Goal: Contribute content: Contribute content

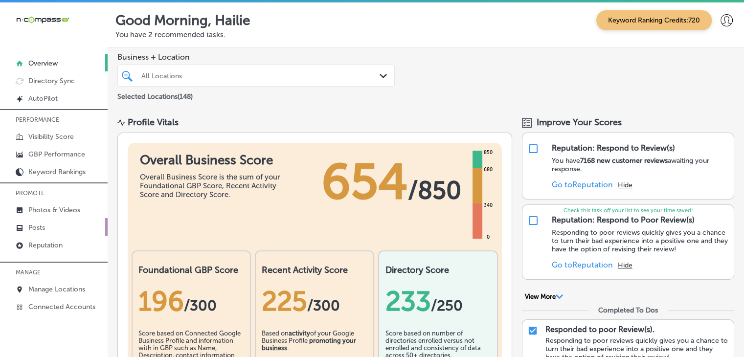
click at [81, 218] on link "Posts" at bounding box center [54, 227] width 108 height 18
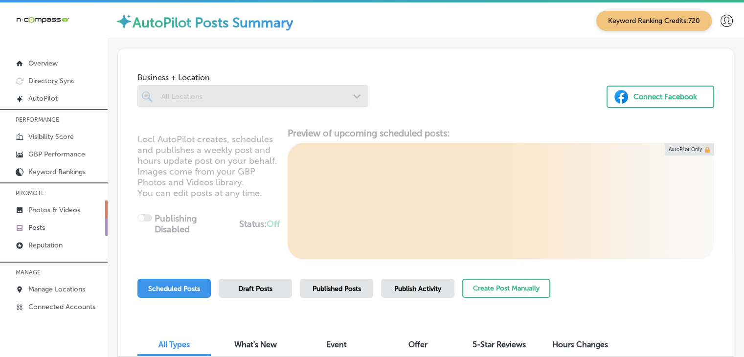
click at [96, 208] on link "Photos & Videos" at bounding box center [54, 210] width 108 height 18
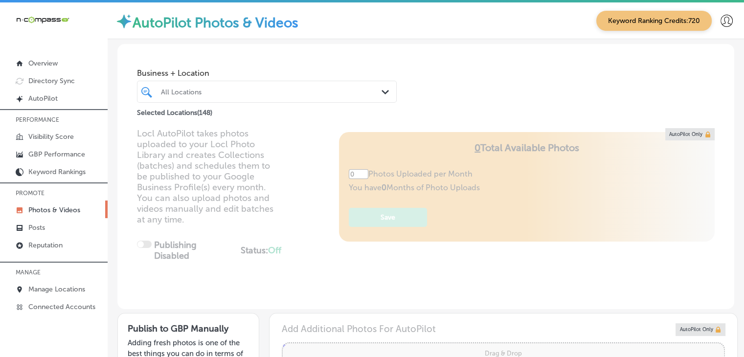
type input "5"
click at [263, 91] on div "All Locations" at bounding box center [272, 92] width 222 height 8
click at [553, 86] on div "Business + Location All Locations Path Created with Sketch. Selected Locations …" at bounding box center [425, 81] width 617 height 74
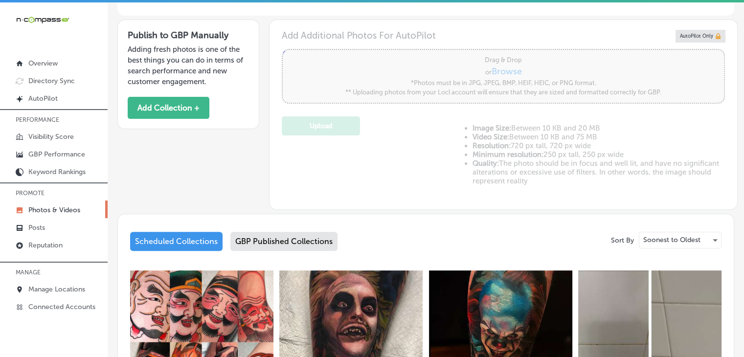
scroll to position [98, 0]
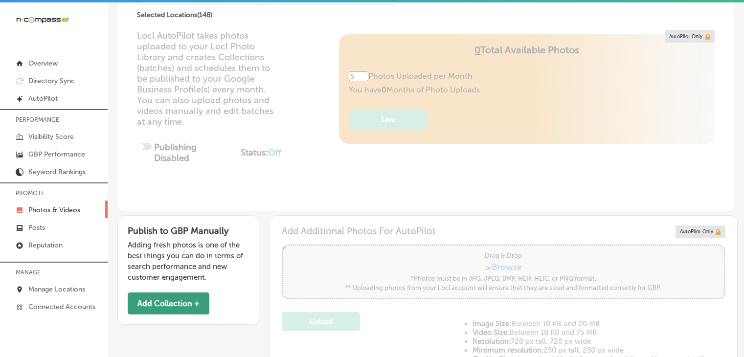
click at [172, 306] on button "Add Collection +" at bounding box center [169, 304] width 82 height 22
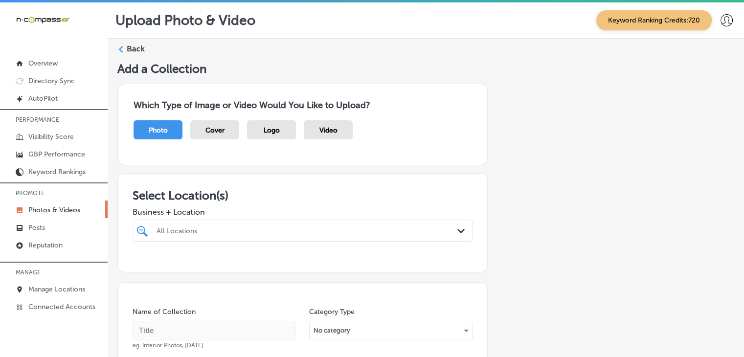
click at [247, 235] on div "All Locations Path Created with Sketch." at bounding box center [303, 231] width 340 height 22
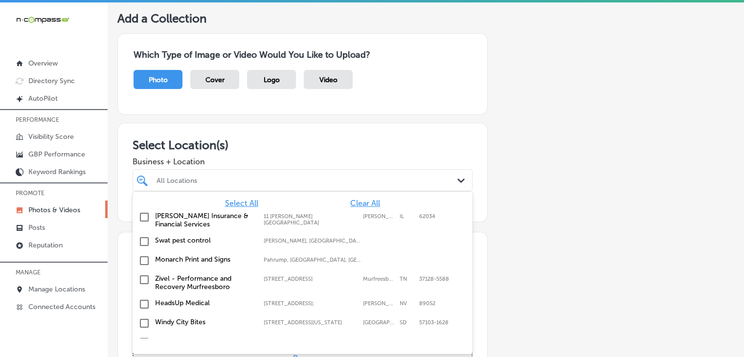
scroll to position [51, 0]
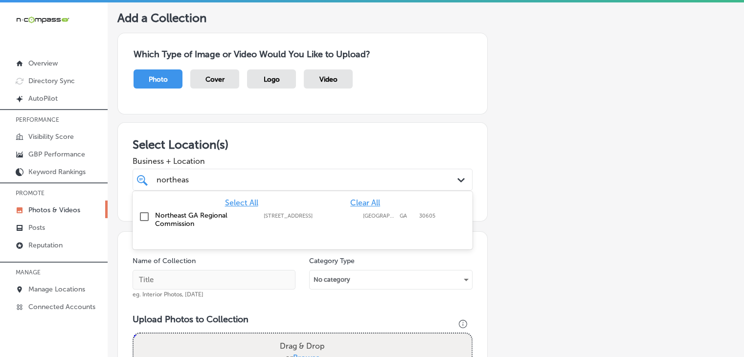
click at [286, 226] on div "Northeast GA Regional Commission [STREET_ADDRESS][GEOGRAPHIC_DATA][STREET_ADDRE…" at bounding box center [279, 219] width 248 height 17
click at [291, 169] on div "northeas northeas Path Created with Sketch." at bounding box center [303, 180] width 340 height 22
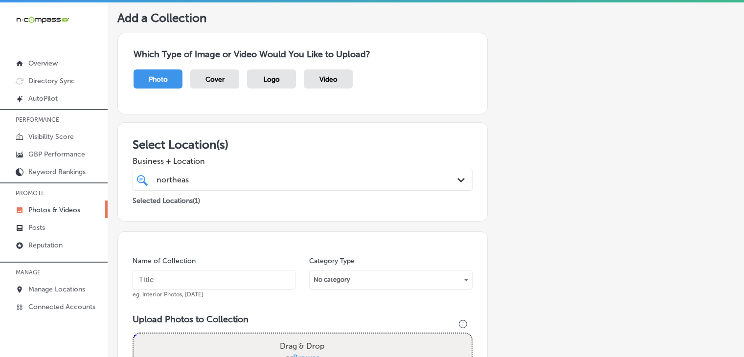
type input "northeas"
click at [225, 276] on input "text" at bounding box center [214, 280] width 163 height 20
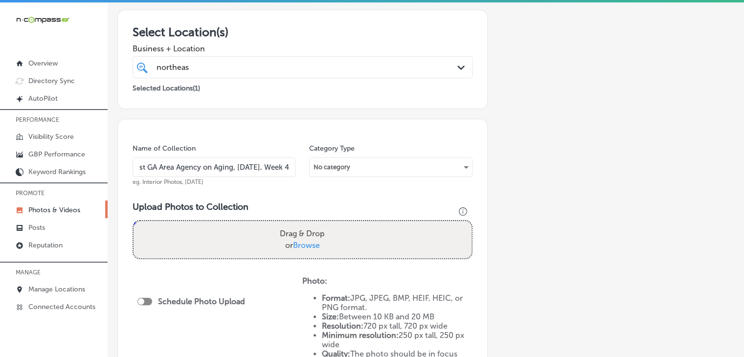
scroll to position [247, 0]
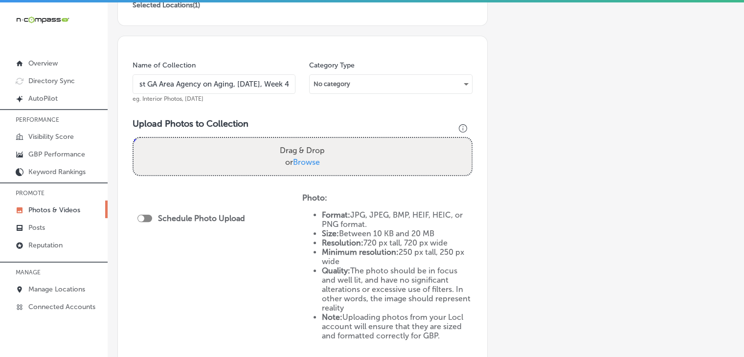
type input "Northeast GA Area Agency on Aging, [DATE], Week 4"
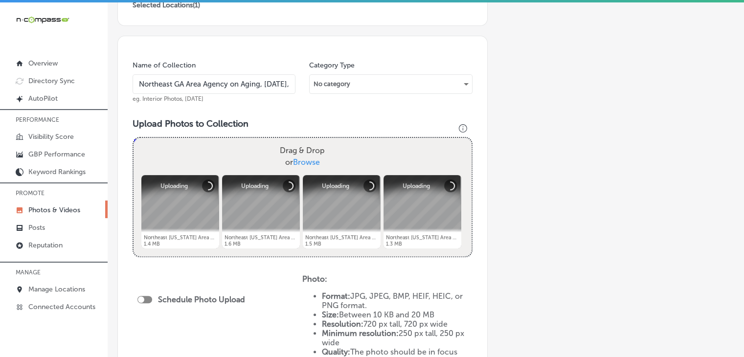
click at [140, 302] on div "Schedule Photo Upload" at bounding box center [193, 299] width 113 height 9
click at [149, 293] on div "Schedule Photo Upload" at bounding box center [193, 301] width 113 height 22
click at [149, 296] on div at bounding box center [144, 299] width 15 height 7
checkbox input "true"
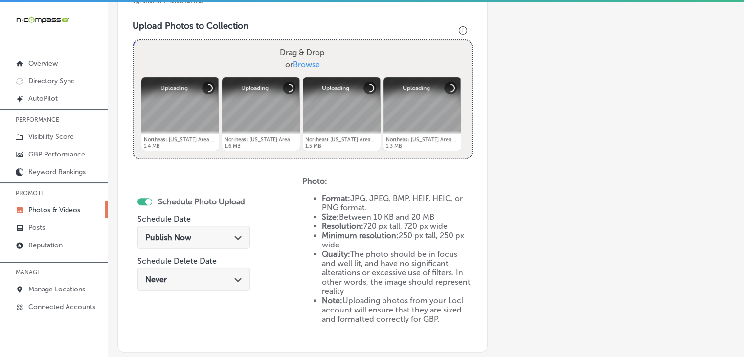
click at [200, 233] on div "Publish Now Path Created with Sketch." at bounding box center [193, 237] width 97 height 9
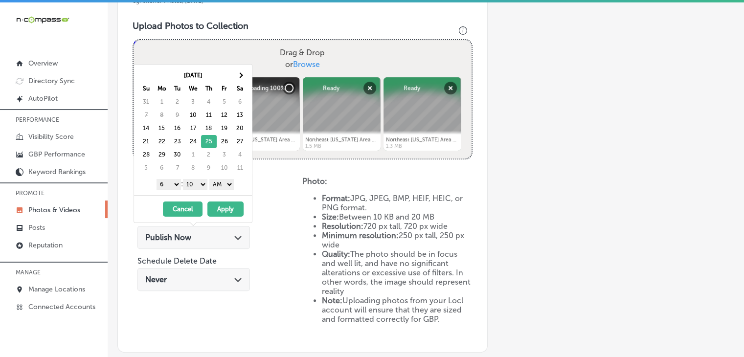
click at [166, 183] on select "1 2 3 4 5 6 7 8 9 10 11 12" at bounding box center [169, 184] width 24 height 11
drag, startPoint x: 197, startPoint y: 180, endPoint x: 197, endPoint y: 188, distance: 8.3
click at [197, 180] on select "00 10 20 30 40 50" at bounding box center [195, 184] width 24 height 11
click at [215, 183] on select "AM PM" at bounding box center [221, 184] width 24 height 11
click at [219, 202] on button "Apply" at bounding box center [225, 209] width 36 height 15
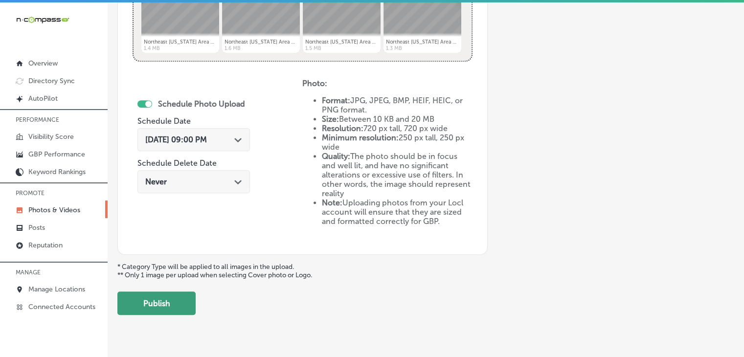
click at [191, 308] on button "Publish" at bounding box center [156, 303] width 78 height 23
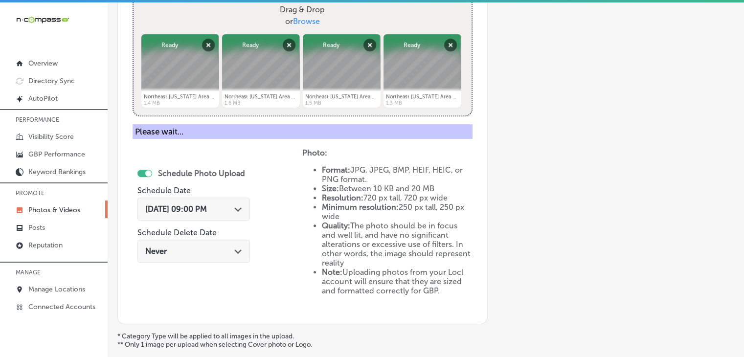
scroll to position [247, 0]
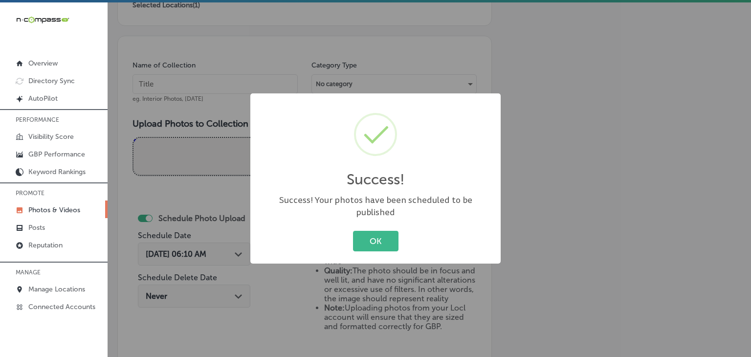
click at [230, 80] on div "Success! × Success! Your photos have been scheduled to be published OK Cancel" at bounding box center [375, 178] width 751 height 357
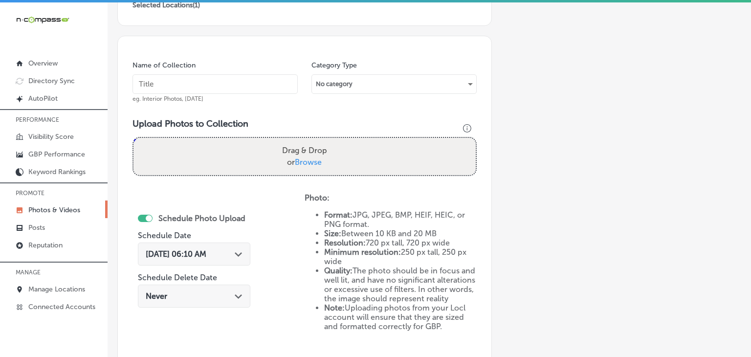
click at [230, 80] on input "text" at bounding box center [215, 84] width 165 height 20
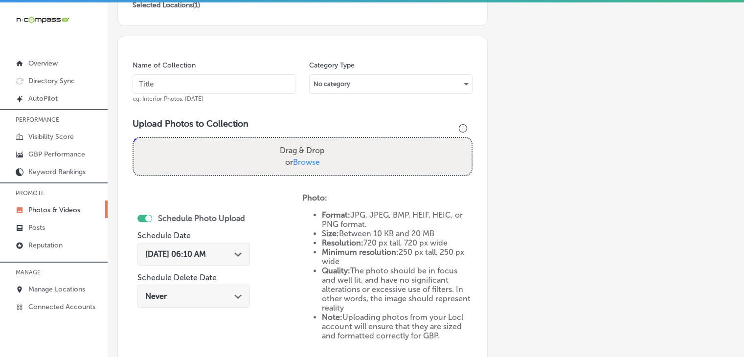
paste input "Northeast GA Area Agency on Aging, [DATE], Week"
click at [239, 91] on input "Northeast GA Area Agency on Aging, [DATE], Week" at bounding box center [214, 84] width 163 height 20
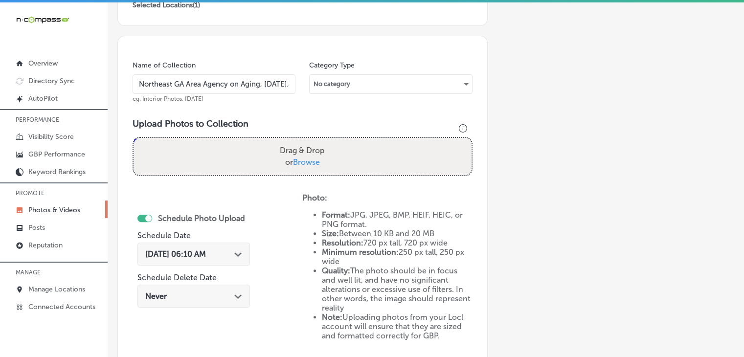
click at [239, 90] on input "Northeast GA Area Agency on Aging, [DATE], Week 1z" at bounding box center [214, 84] width 163 height 20
type input "Northeast GA Area Agency on Aging, [DATE], Week 1"
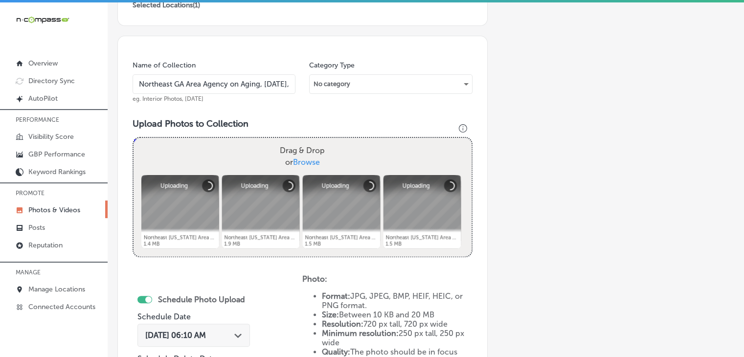
click at [159, 346] on div "[DATE] 06:10 AM Path Created with Sketch." at bounding box center [193, 337] width 113 height 33
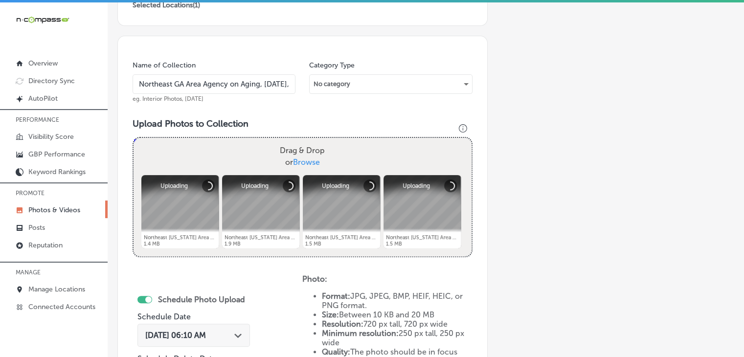
click at [175, 329] on div "[DATE] 06:10 AM Path Created with Sketch." at bounding box center [193, 335] width 113 height 23
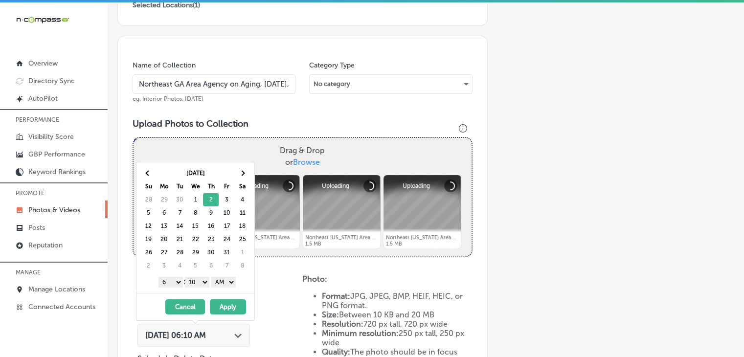
click at [168, 280] on select "1 2 3 4 5 6 7 8 9 10 11 12" at bounding box center [171, 282] width 24 height 11
click at [194, 288] on div "1 2 3 4 5 6 7 8 9 10 11 12 : 00 10 20 30 40 50 AM PM" at bounding box center [197, 281] width 114 height 15
click at [198, 278] on select "00 10 20 30 40 50" at bounding box center [197, 282] width 24 height 11
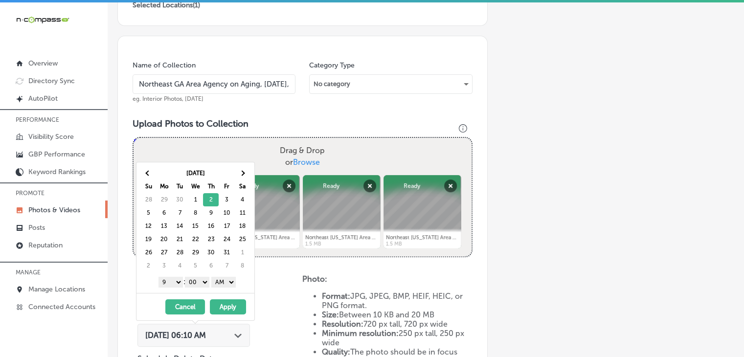
click at [218, 282] on select "AM PM" at bounding box center [223, 282] width 24 height 11
click at [229, 304] on button "Apply" at bounding box center [228, 306] width 36 height 15
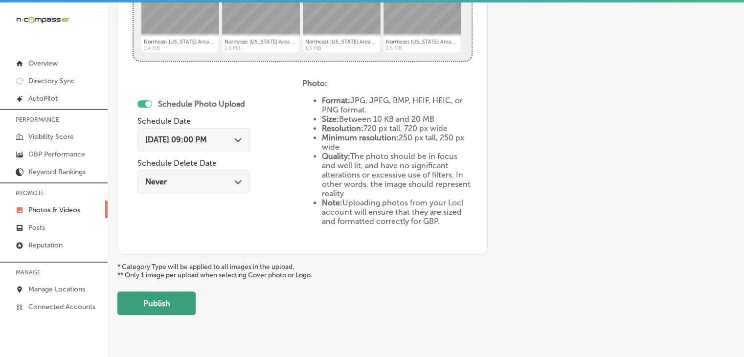
drag, startPoint x: 167, startPoint y: 280, endPoint x: 165, endPoint y: 301, distance: 20.6
click at [165, 301] on button "Publish" at bounding box center [156, 303] width 78 height 23
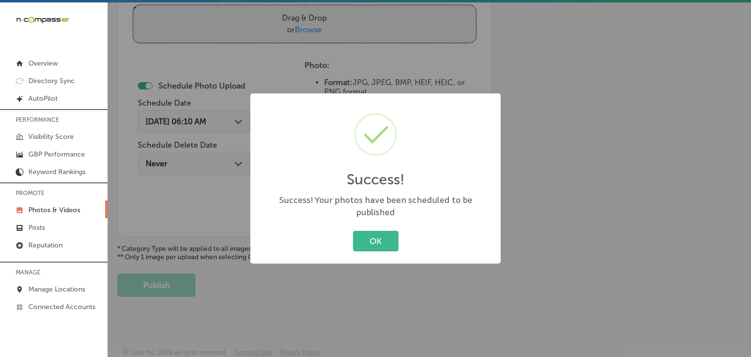
click at [238, 151] on div "Success! × Success! Your photos have been scheduled to be published OK Cancel" at bounding box center [375, 178] width 751 height 357
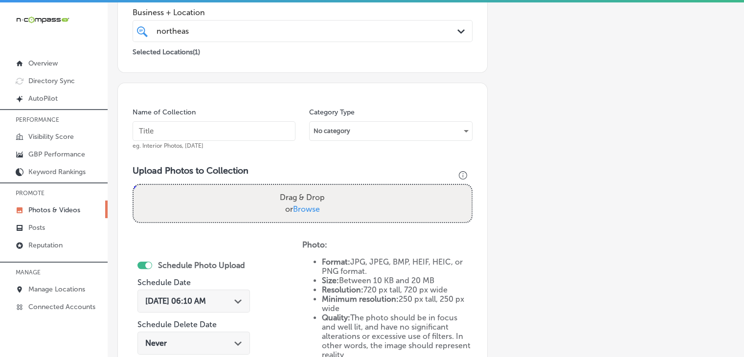
scroll to position [183, 0]
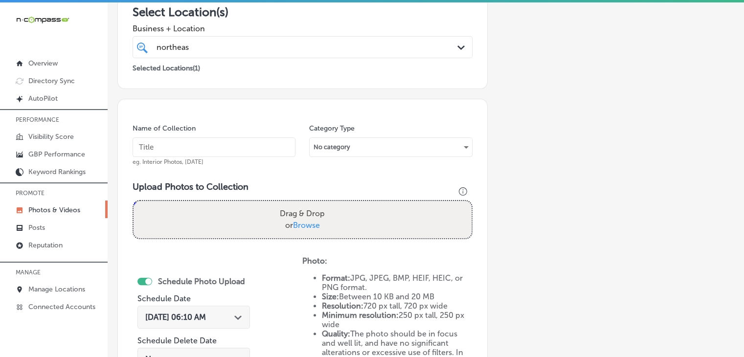
click at [243, 151] on input "text" at bounding box center [214, 147] width 163 height 20
paste input "Northeast GA Area Agency on Aging, [DATE], Week"
type input "Northeast GA Area Agency on Aging, [DATE], Week 2"
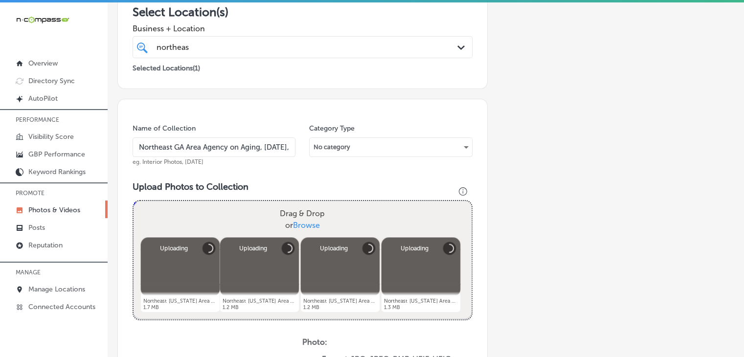
scroll to position [379, 0]
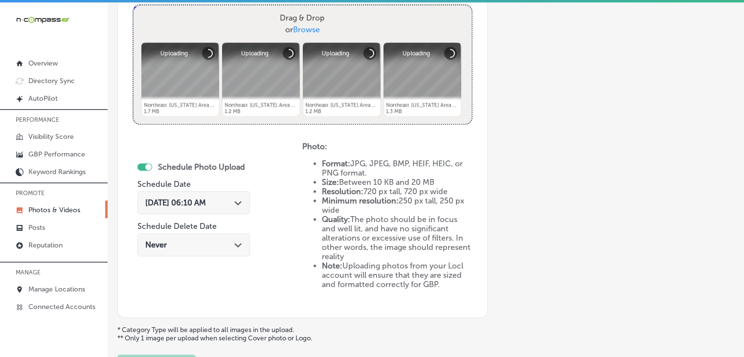
click at [214, 207] on div "[DATE] 06:10 AM Path Created with Sketch." at bounding box center [193, 202] width 113 height 23
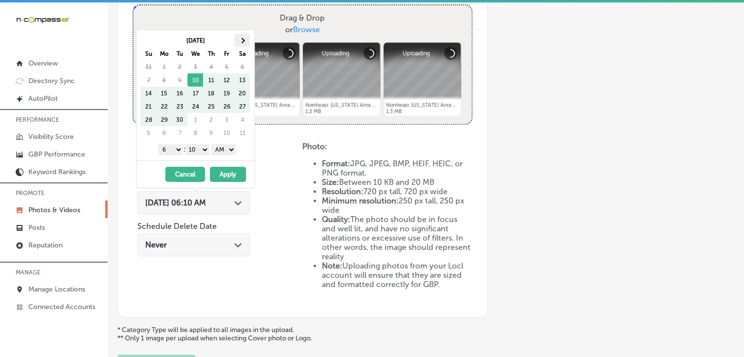
click at [235, 43] on th at bounding box center [242, 40] width 16 height 13
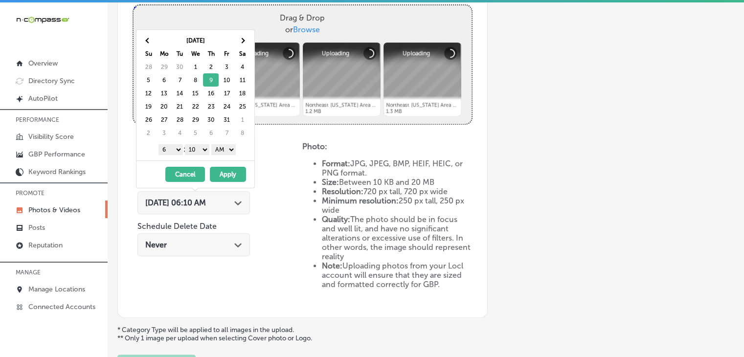
click at [176, 147] on select "1 2 3 4 5 6 7 8 9 10 11 12" at bounding box center [171, 149] width 24 height 11
click at [194, 158] on div "[DATE] Su Mo Tu We Th Fr Sa 28 29 30 1 2 3 4 5 6 7 8 9 10 11 12 13 14 15 16 17 …" at bounding box center [195, 95] width 118 height 131
click at [196, 151] on select "00 10 20 30 40 50" at bounding box center [197, 149] width 24 height 11
click at [222, 151] on select "AM PM" at bounding box center [223, 149] width 24 height 11
click at [223, 167] on button "Apply" at bounding box center [228, 174] width 36 height 15
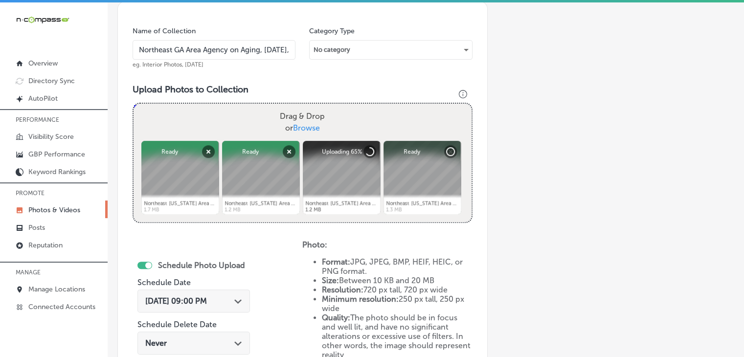
scroll to position [264, 0]
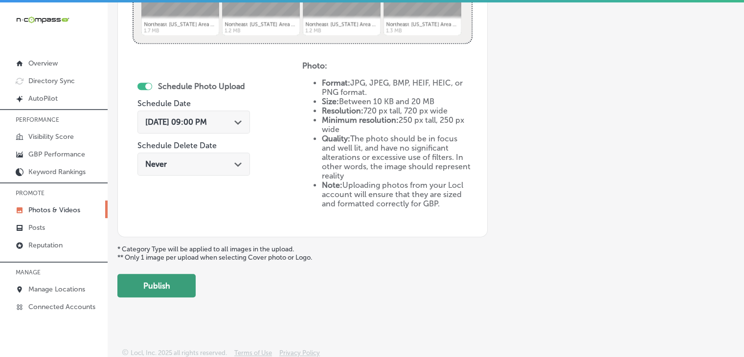
click at [172, 290] on button "Publish" at bounding box center [156, 285] width 78 height 23
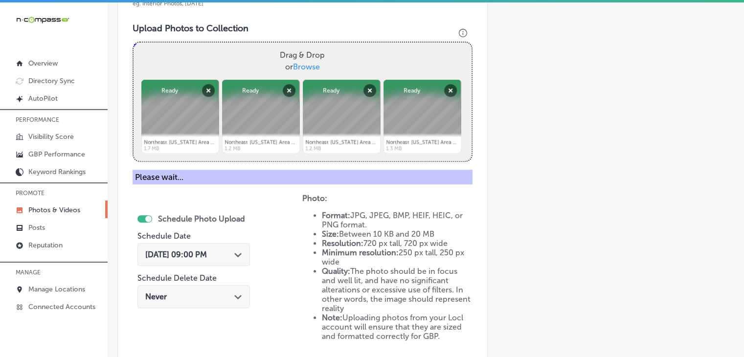
scroll to position [182, 0]
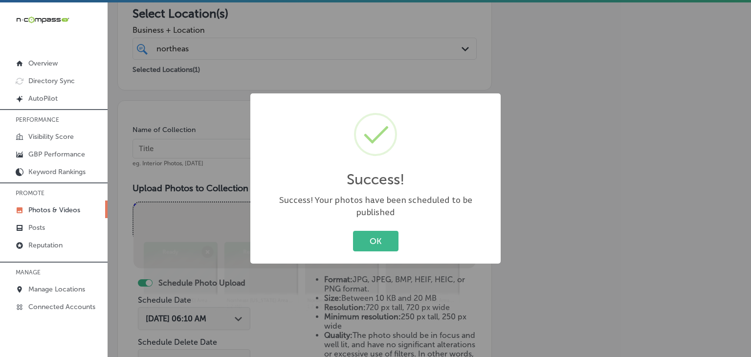
click at [237, 145] on div "Success! × Success! Your photos have been scheduled to be published OK Cancel" at bounding box center [375, 178] width 751 height 357
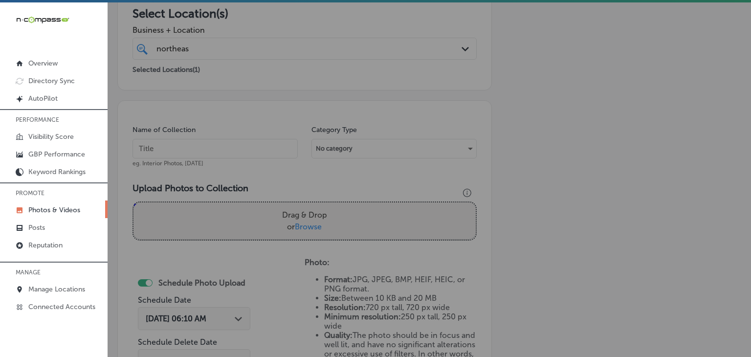
click at [237, 145] on input "text" at bounding box center [215, 149] width 165 height 20
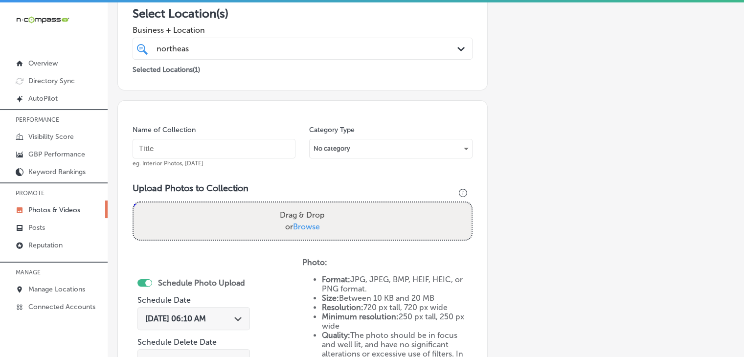
paste input "Northeast GA Area Agency on Aging, [DATE], Week"
type input "Northeast GA Area Agency on Aging, [DATE], Week 3"
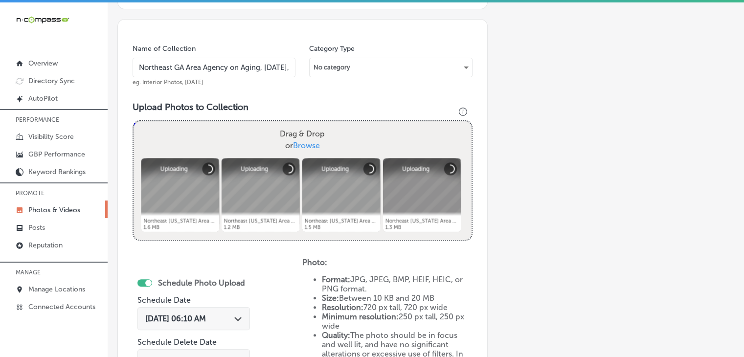
scroll to position [280, 0]
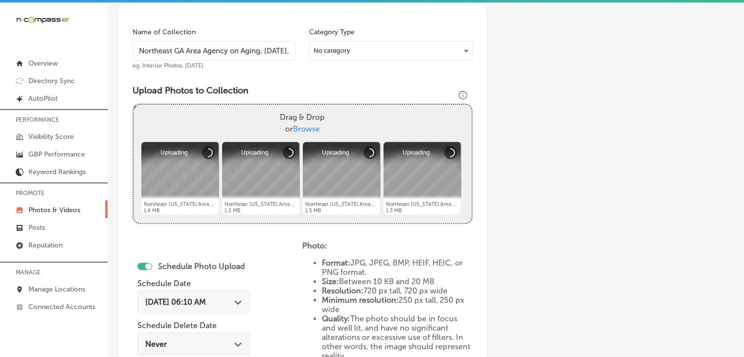
click at [206, 304] on span "[DATE] 06:10 AM" at bounding box center [175, 301] width 61 height 9
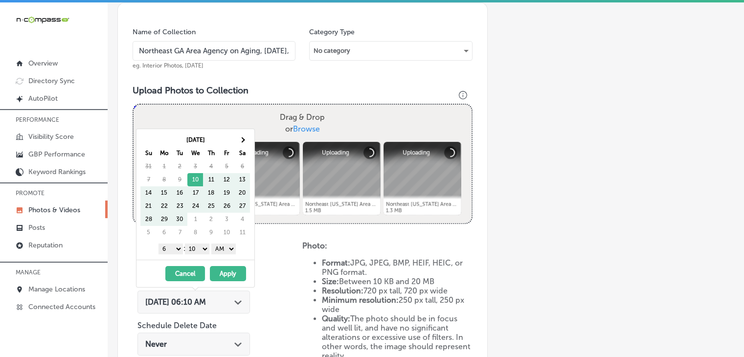
click at [243, 132] on div "[DATE] Su Mo Tu We Th Fr Sa 31 1 2 3 4 5 6 7 8 9 10 11 12 13 14 15 16 17 18 19 …" at bounding box center [195, 194] width 118 height 131
click at [243, 137] on th at bounding box center [242, 140] width 16 height 13
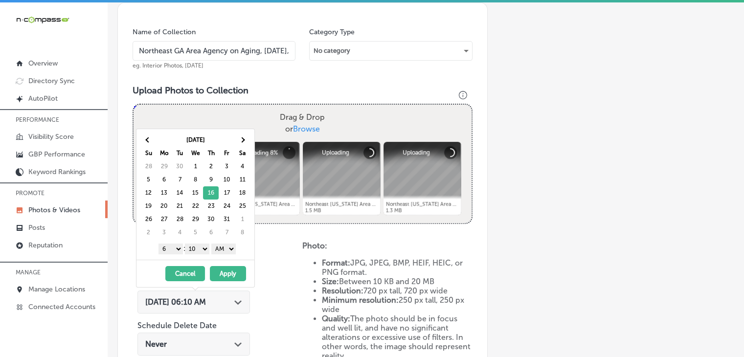
click at [172, 244] on select "1 2 3 4 5 6 7 8 9 10 11 12" at bounding box center [171, 249] width 24 height 11
click at [199, 253] on div "1 2 3 4 5 6 7 8 9 10 11 12 : 00 10 20 30 40 50 AM PM" at bounding box center [197, 248] width 114 height 15
click at [235, 248] on select "AM PM" at bounding box center [223, 249] width 24 height 11
click at [230, 268] on button "Apply" at bounding box center [228, 273] width 36 height 15
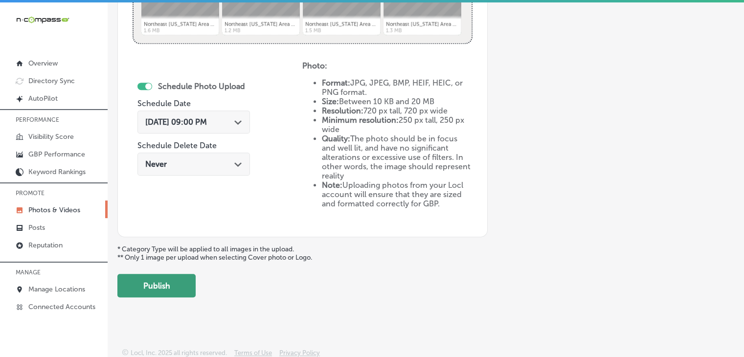
click at [174, 285] on button "Publish" at bounding box center [156, 285] width 78 height 23
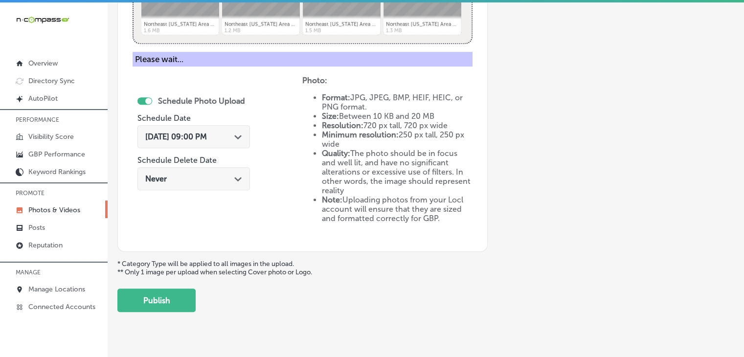
scroll to position [362, 0]
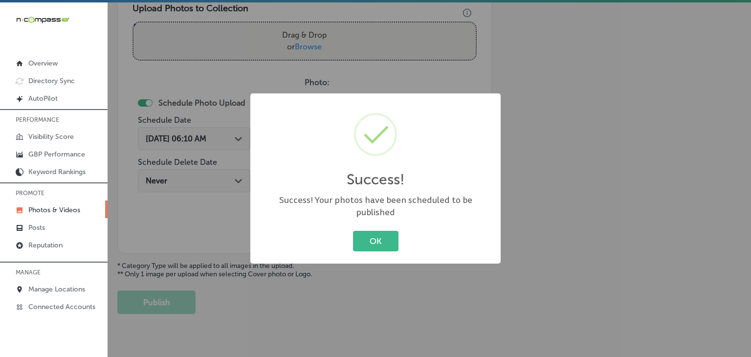
click at [287, 94] on div "Success! × Success! Your photos have been scheduled to be published OK Cancel" at bounding box center [375, 178] width 751 height 357
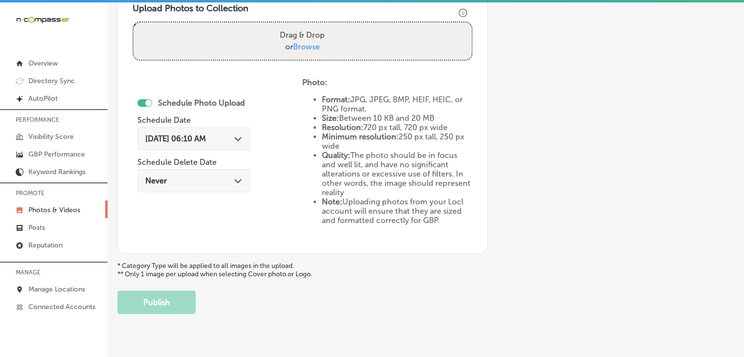
scroll to position [264, 0]
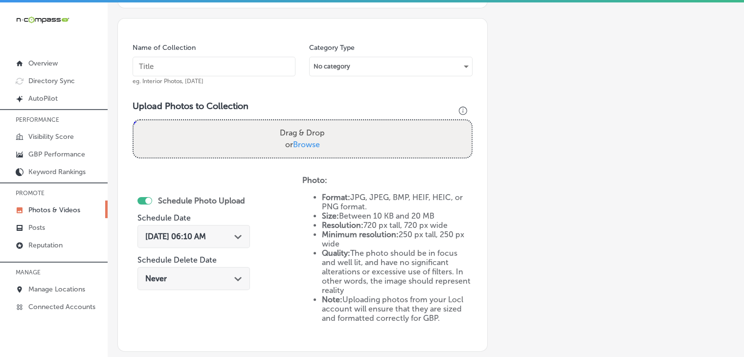
click at [261, 83] on div "Name of Collection eg. Interior Photos, [DATE]" at bounding box center [214, 64] width 163 height 42
click at [262, 75] on input "text" at bounding box center [214, 67] width 163 height 20
paste input "Northeast GA Area Agency on Aging, [DATE], Week"
type input "Northeast GA Area Agency on Aging, [DATE], Week 4"
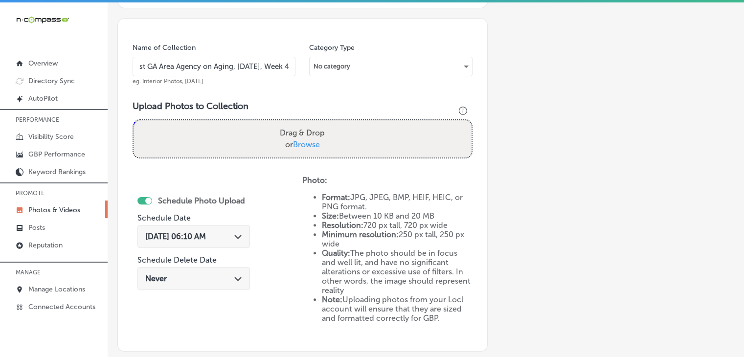
scroll to position [0, 0]
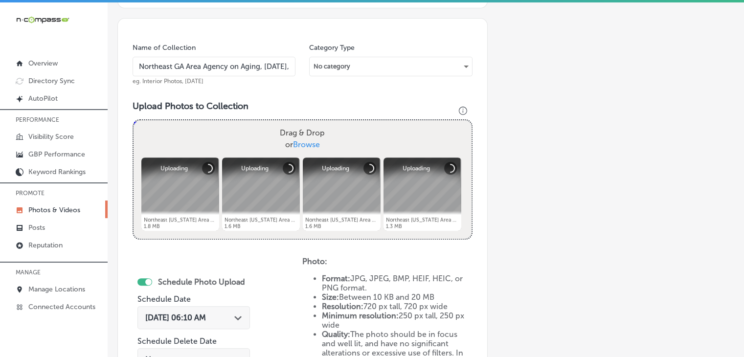
click at [221, 336] on div "Schedule Photo Upload Schedule Date [DATE] 06:10 AM Path Created with Sketch. S…" at bounding box center [193, 326] width 113 height 106
drag, startPoint x: 219, startPoint y: 322, endPoint x: 218, endPoint y: 304, distance: 17.6
click at [219, 323] on div "[DATE] 06:10 AM Path Created with Sketch." at bounding box center [193, 317] width 113 height 23
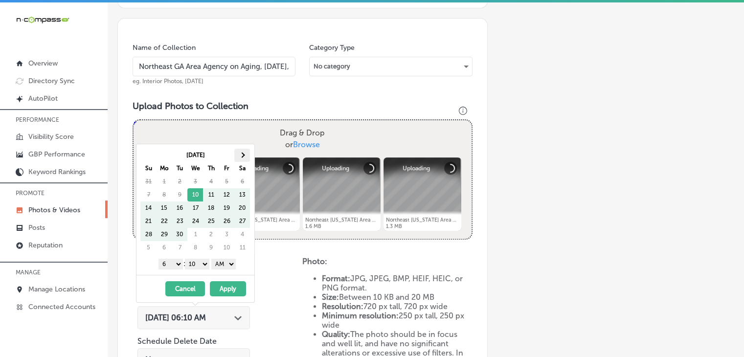
click at [239, 152] on th at bounding box center [242, 155] width 16 height 13
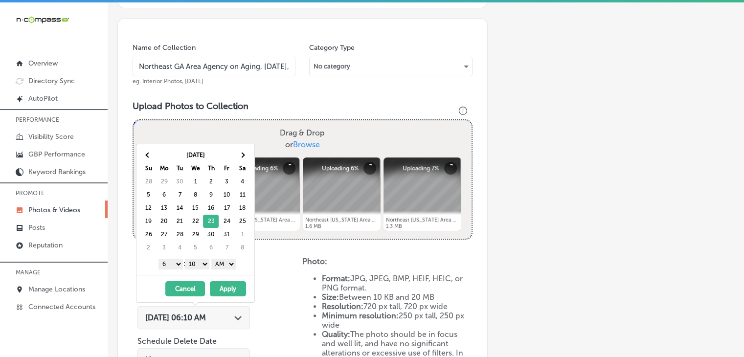
click at [169, 257] on div "1 2 3 4 5 6 7 8 9 10 11 12 : 00 10 20 30 40 50 AM PM" at bounding box center [197, 263] width 114 height 15
click at [171, 260] on select "1 2 3 4 5 6 7 8 9 10 11 12" at bounding box center [171, 264] width 24 height 11
click at [198, 257] on div "1 2 3 4 5 6 7 8 9 10 11 12 : 00 10 20 30 40 50 AM PM" at bounding box center [197, 263] width 114 height 15
click at [198, 262] on select "00 10 20 30 40 50" at bounding box center [197, 264] width 24 height 11
click at [199, 267] on select "00 10 20 30 40 50" at bounding box center [197, 264] width 24 height 11
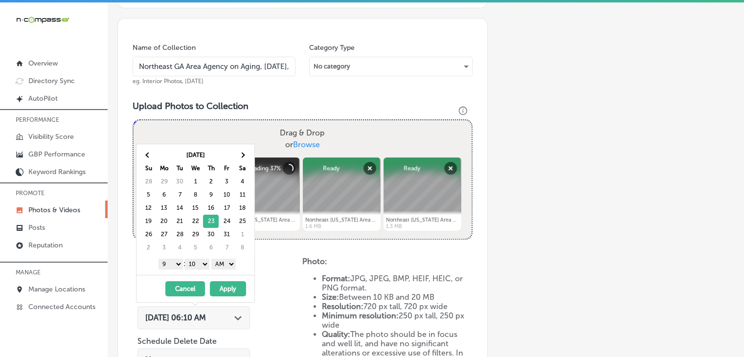
click at [207, 264] on select "00 10 20 30 40 50" at bounding box center [197, 264] width 24 height 11
click at [219, 265] on select "AM PM" at bounding box center [223, 264] width 24 height 11
click at [219, 285] on button "Apply" at bounding box center [228, 288] width 36 height 15
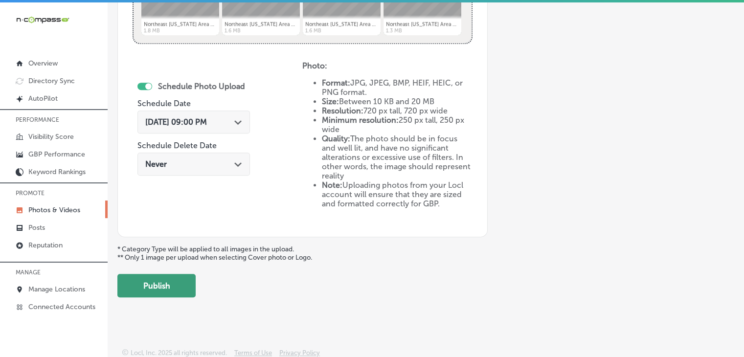
click at [175, 283] on button "Publish" at bounding box center [156, 285] width 78 height 23
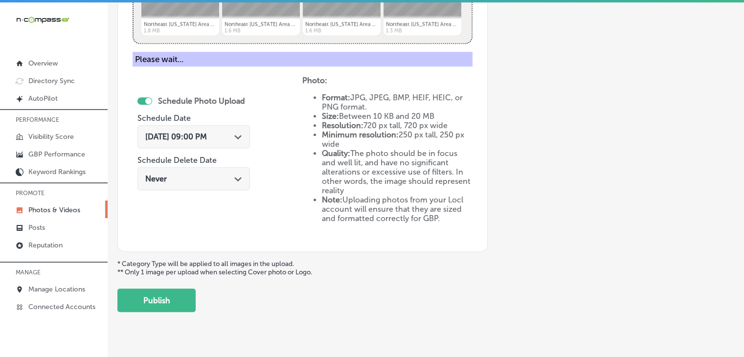
scroll to position [68, 0]
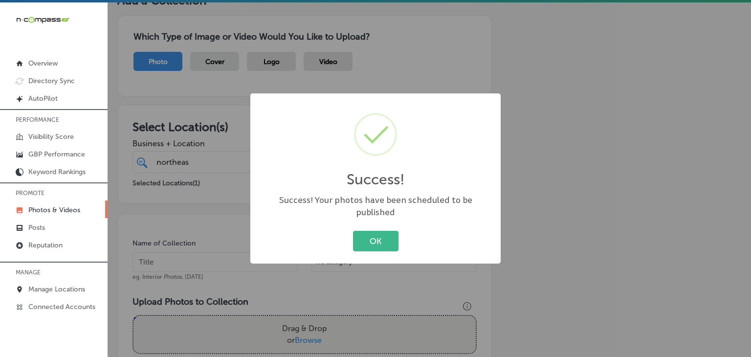
click at [214, 266] on div "Success! × Success! Your photos have been scheduled to be published OK Cancel" at bounding box center [375, 178] width 751 height 357
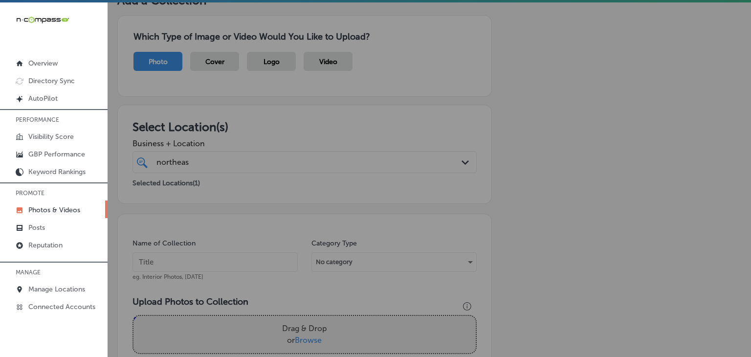
click at [214, 261] on input "text" at bounding box center [215, 262] width 165 height 20
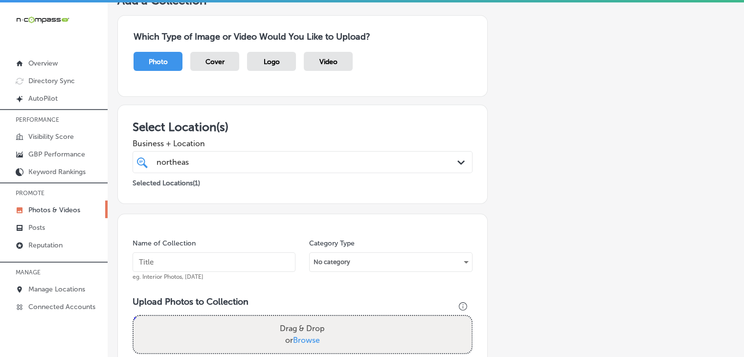
paste input "Northeast GA Area Agency on Aging, [DATE], Week"
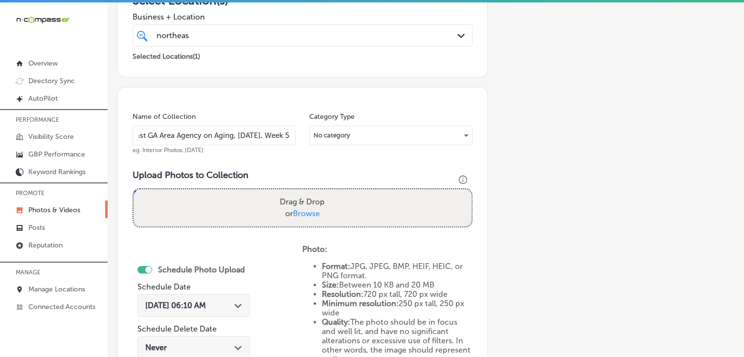
type input "Northeast GA Area Agency on Aging, [DATE], Week 5"
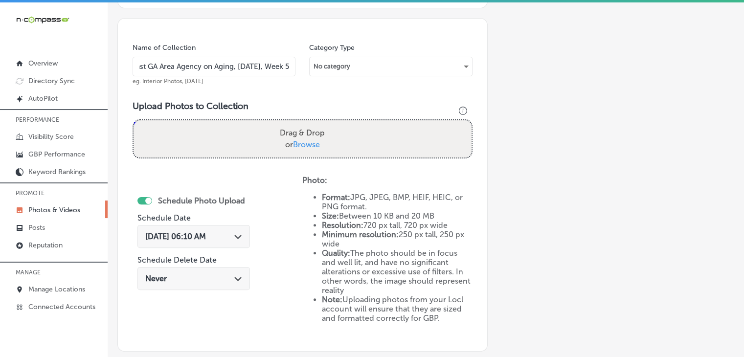
scroll to position [0, 0]
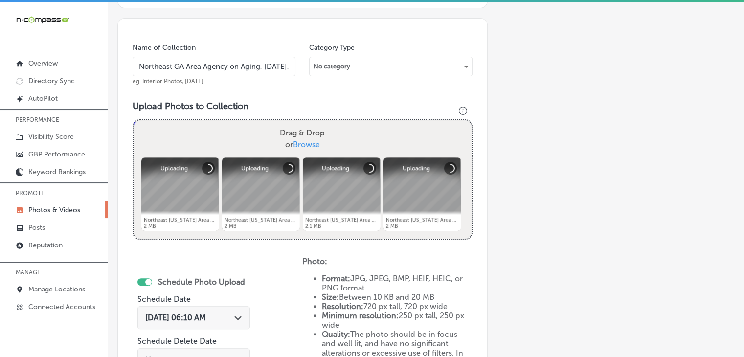
click at [206, 314] on span "[DATE] 06:10 AM" at bounding box center [175, 317] width 61 height 9
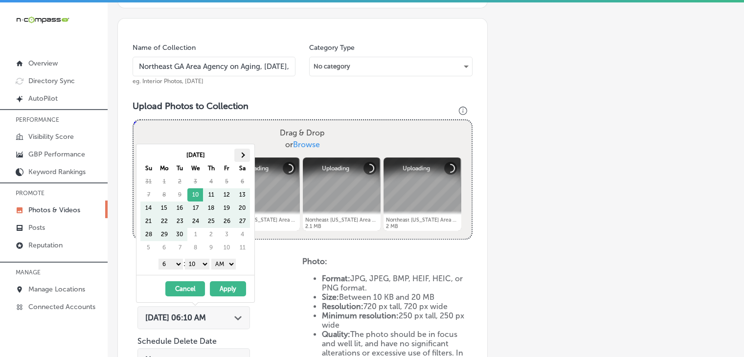
click at [238, 157] on th at bounding box center [242, 155] width 16 height 13
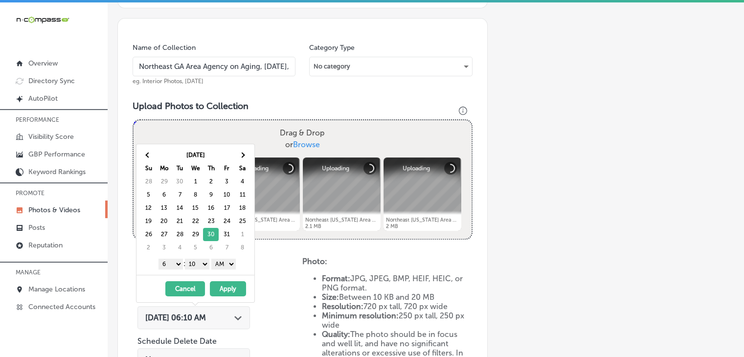
click at [164, 259] on select "1 2 3 4 5 6 7 8 9 10 11 12" at bounding box center [171, 264] width 24 height 11
click at [200, 268] on select "00 10 20 30 40 50" at bounding box center [197, 264] width 24 height 11
click at [222, 266] on select "AM PM" at bounding box center [223, 264] width 24 height 11
click at [224, 281] on button "Apply" at bounding box center [228, 288] width 36 height 15
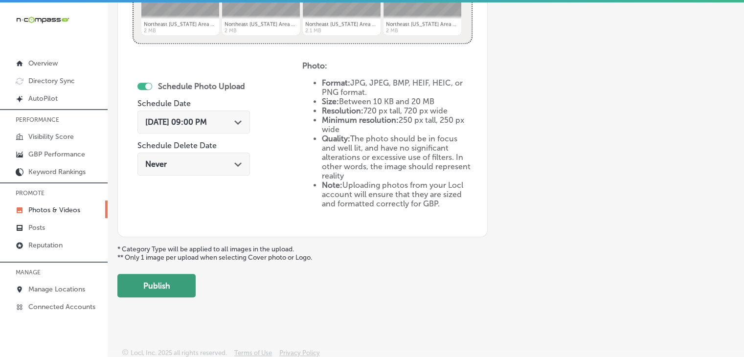
click at [168, 290] on button "Publish" at bounding box center [156, 285] width 78 height 23
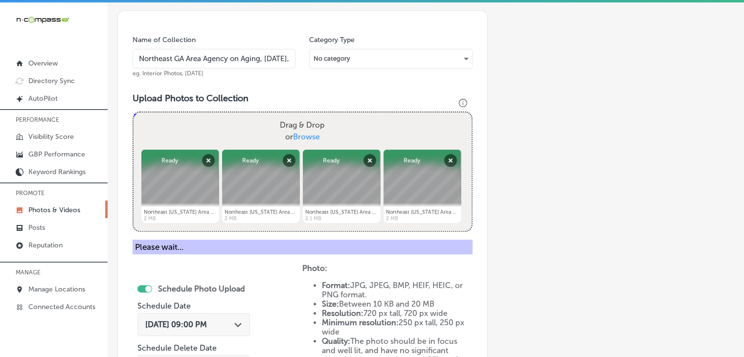
scroll to position [166, 0]
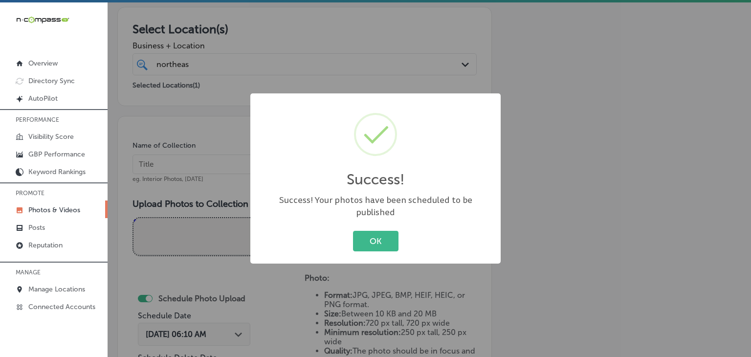
click at [230, 163] on div "Success! × Success! Your photos have been scheduled to be published OK Cancel" at bounding box center [375, 178] width 751 height 357
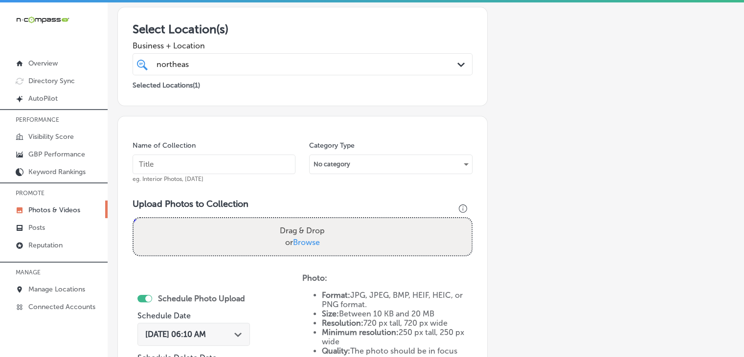
click at [230, 163] on input "text" at bounding box center [214, 165] width 163 height 20
paste input "Northeast GA Area Agency on Aging, [DATE], Week"
type input "Northeast GA Area Agency on Aging, [DATE], Week"
click at [361, 235] on div "Drag & Drop or Browse" at bounding box center [303, 236] width 338 height 37
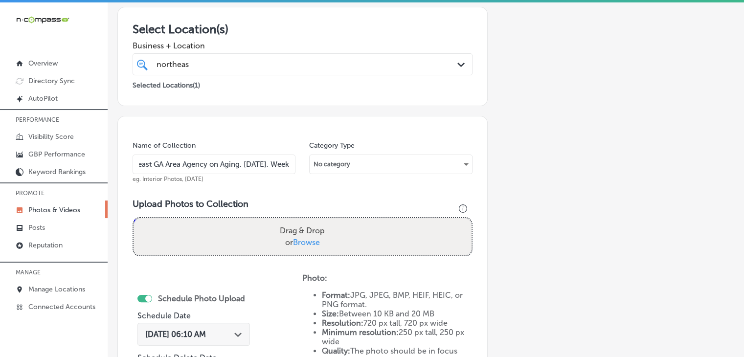
click at [134, 218] on input "Drag & Drop or Browse" at bounding box center [303, 219] width 338 height 3
